Goal: Navigation & Orientation: Go to known website

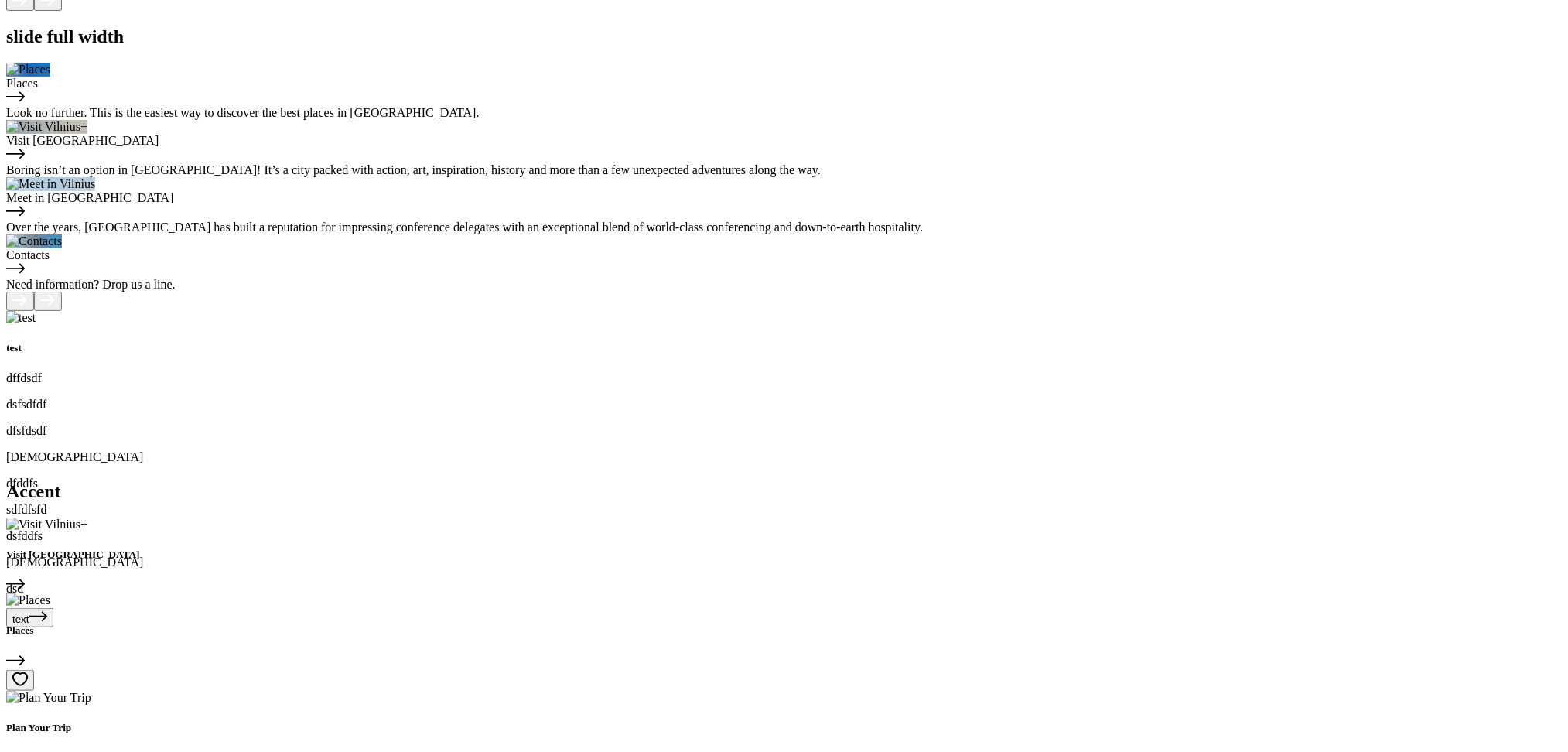
scroll to position [4297, 0]
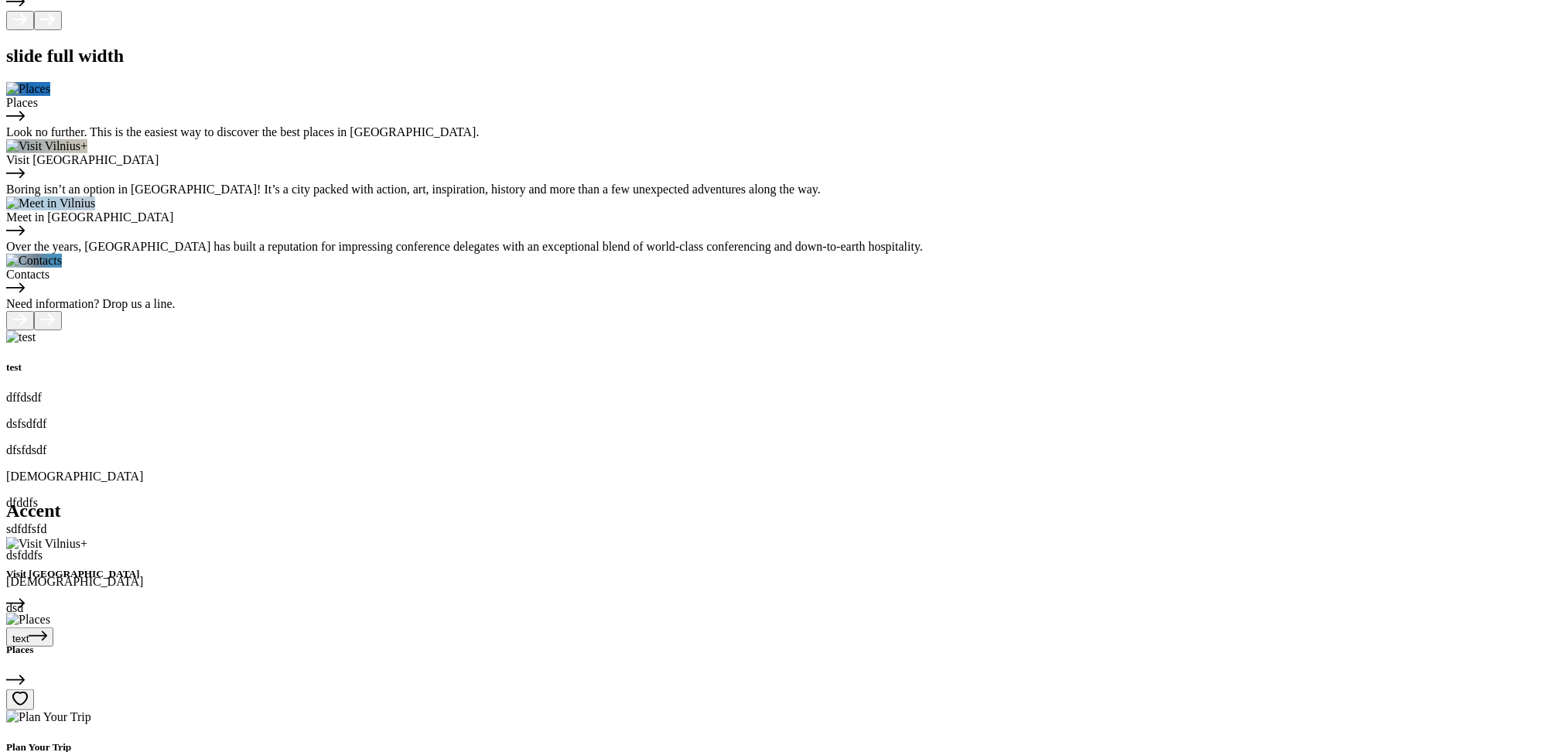
scroll to position [4365, 0]
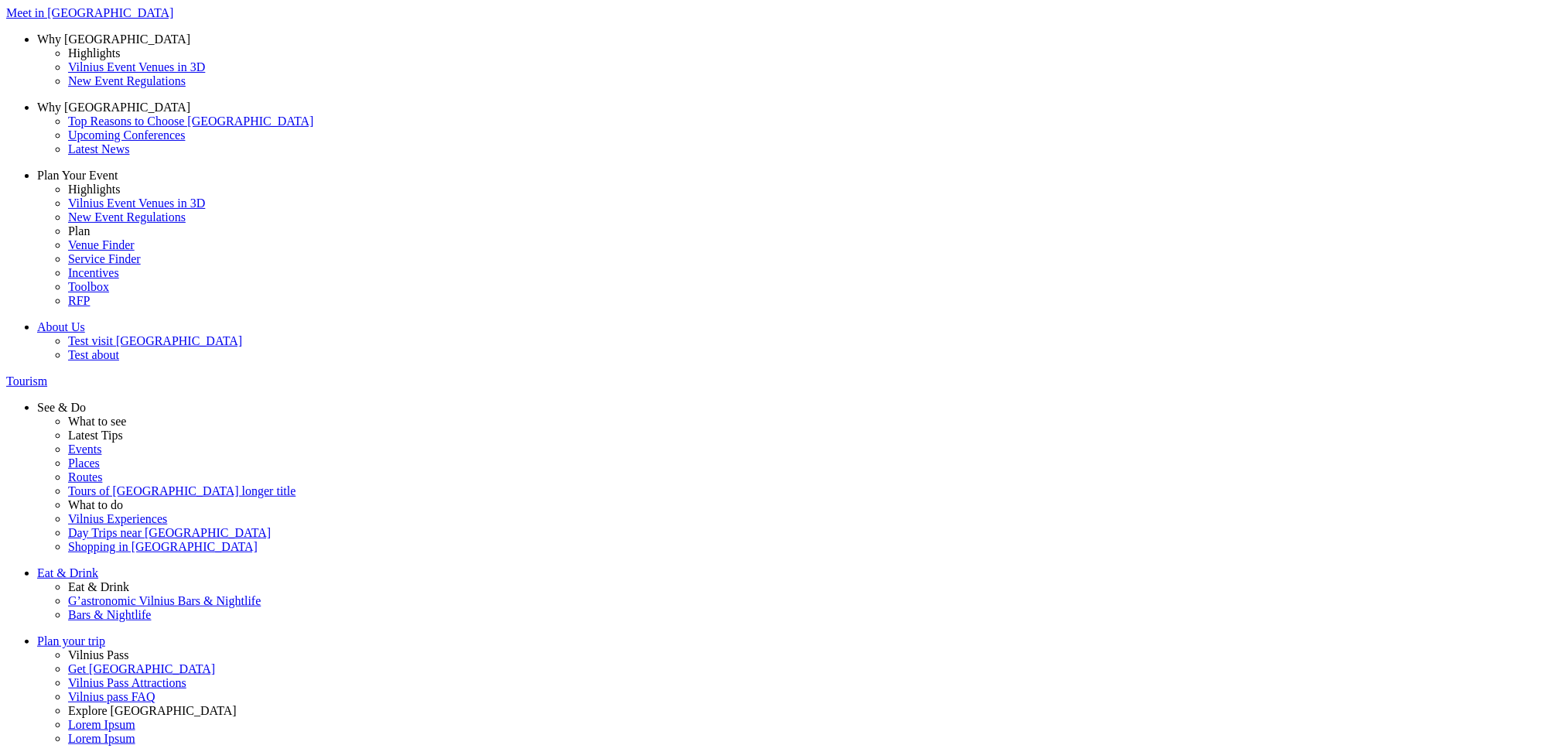
scroll to position [190, 0]
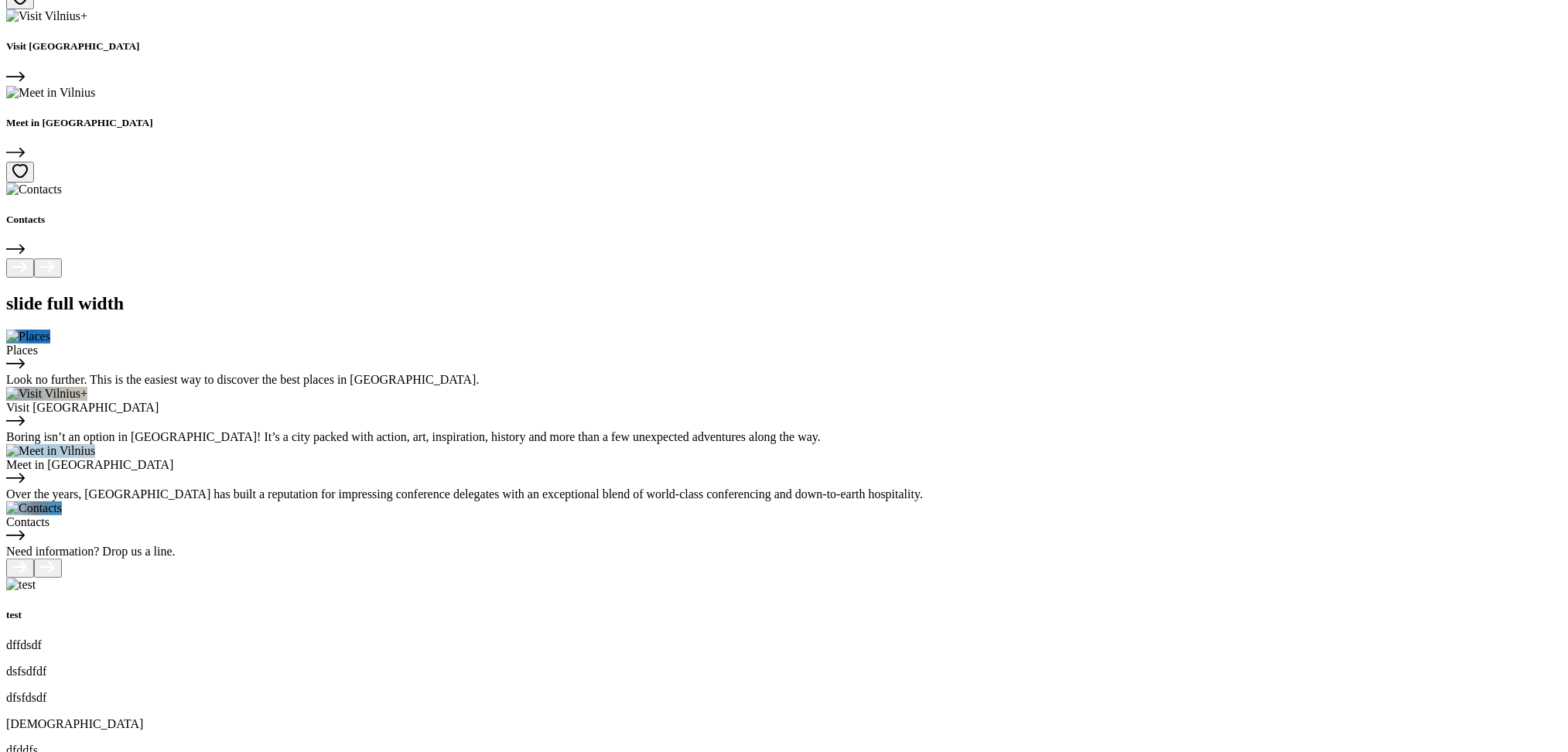
scroll to position [4100, 0]
